Goal: Task Accomplishment & Management: Manage account settings

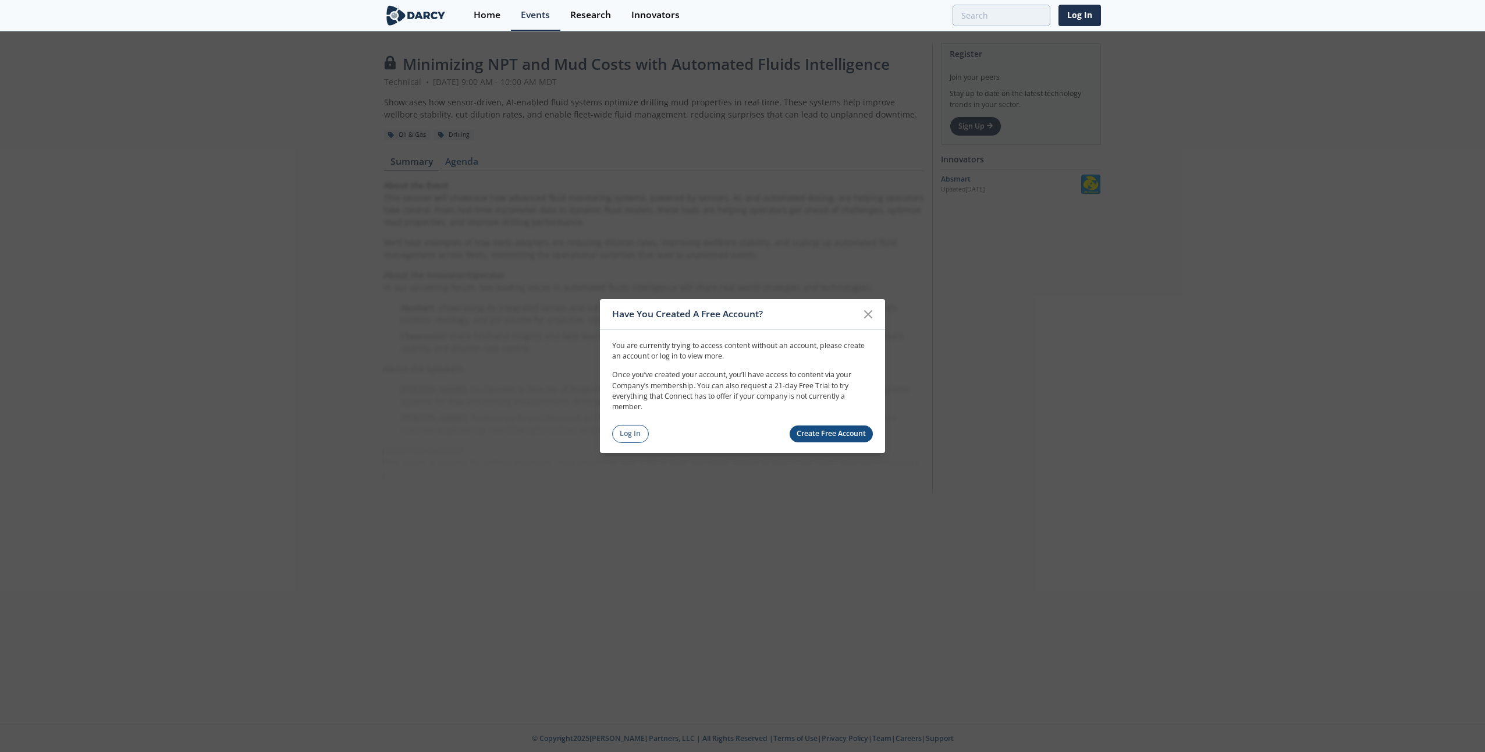
click at [627, 434] on link "Log In" at bounding box center [630, 434] width 37 height 18
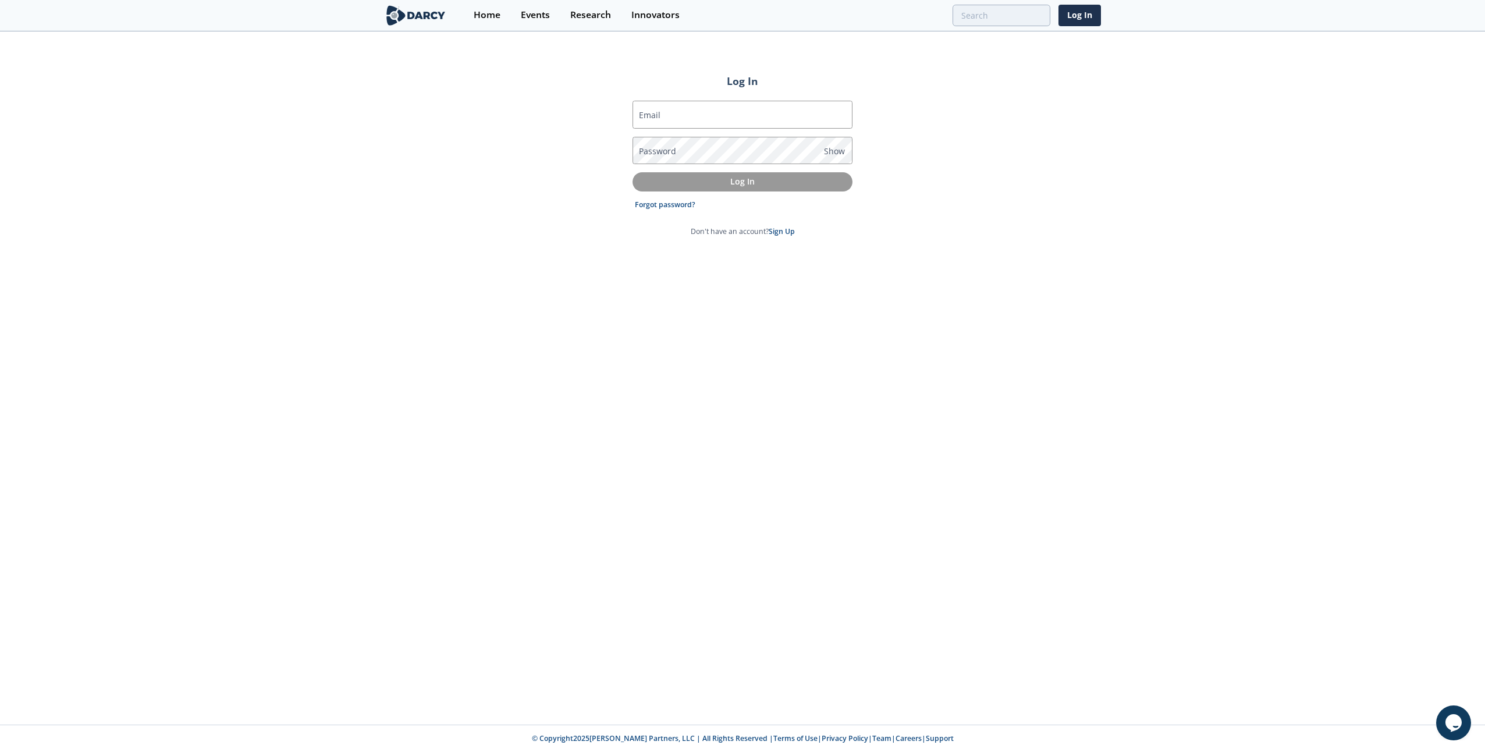
type input "[EMAIL_ADDRESS][DOMAIN_NAME]"
click at [678, 122] on input "[EMAIL_ADDRESS][DOMAIN_NAME]" at bounding box center [742, 115] width 220 height 28
drag, startPoint x: 595, startPoint y: 143, endPoint x: 704, endPoint y: 183, distance: 116.5
click at [596, 143] on div "Log In Email [EMAIL_ADDRESS][DOMAIN_NAME] Password Show Log In Forgot password?…" at bounding box center [742, 379] width 1485 height 692
click at [705, 184] on p "Log In" at bounding box center [743, 181] width 204 height 12
